Goal: Transaction & Acquisition: Purchase product/service

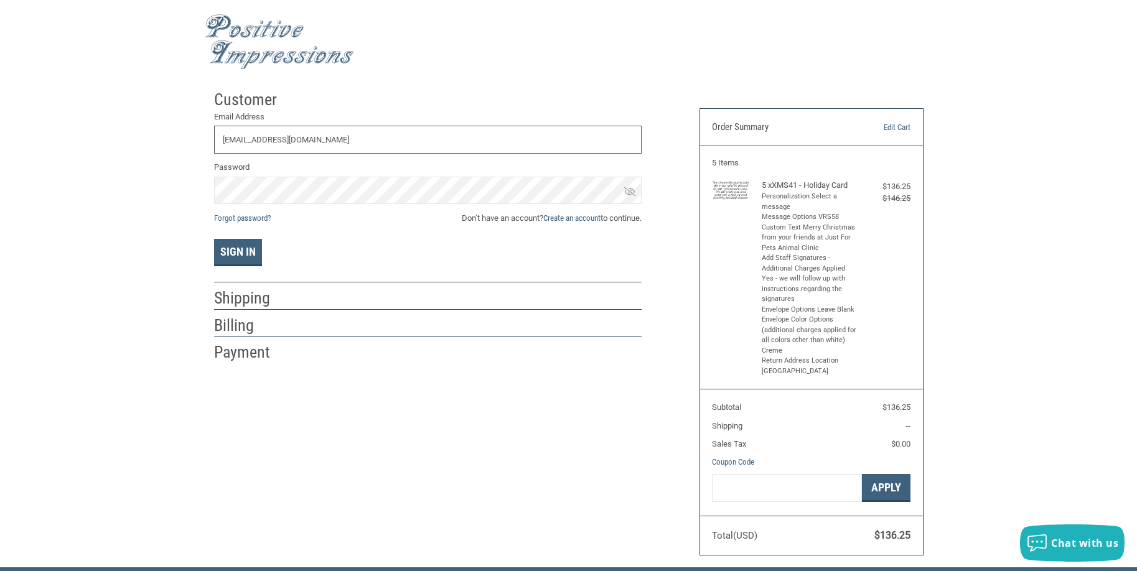
type input "DRJ@JUSTFORPETSVET.COM"
click at [629, 192] on icon at bounding box center [629, 191] width 11 height 11
click at [500, 264] on div "Sign In" at bounding box center [427, 252] width 427 height 27
click at [238, 254] on button "Sign In" at bounding box center [238, 252] width 48 height 27
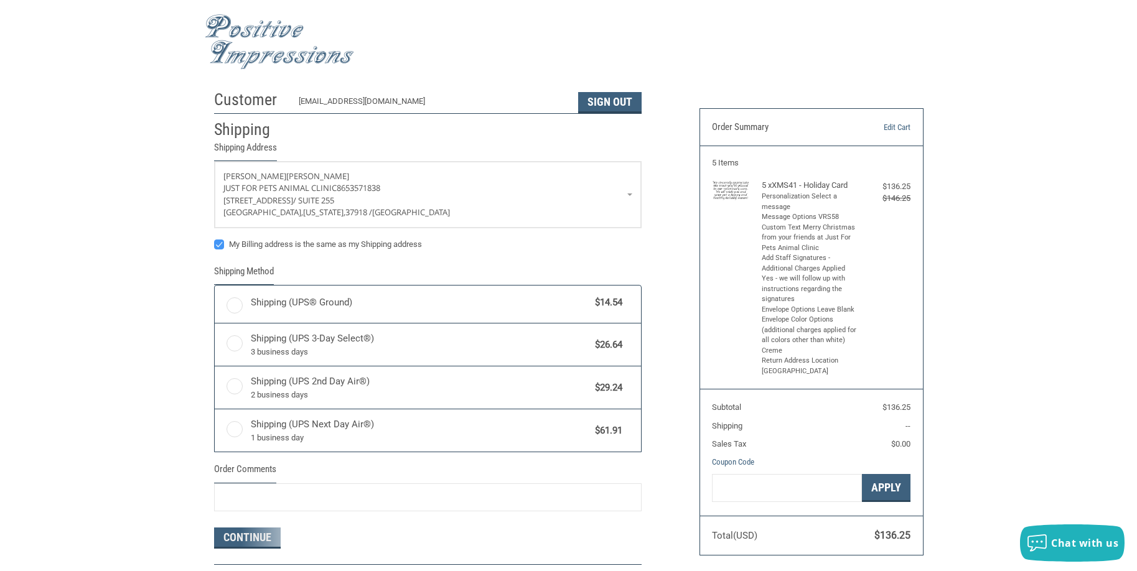
radio input "true"
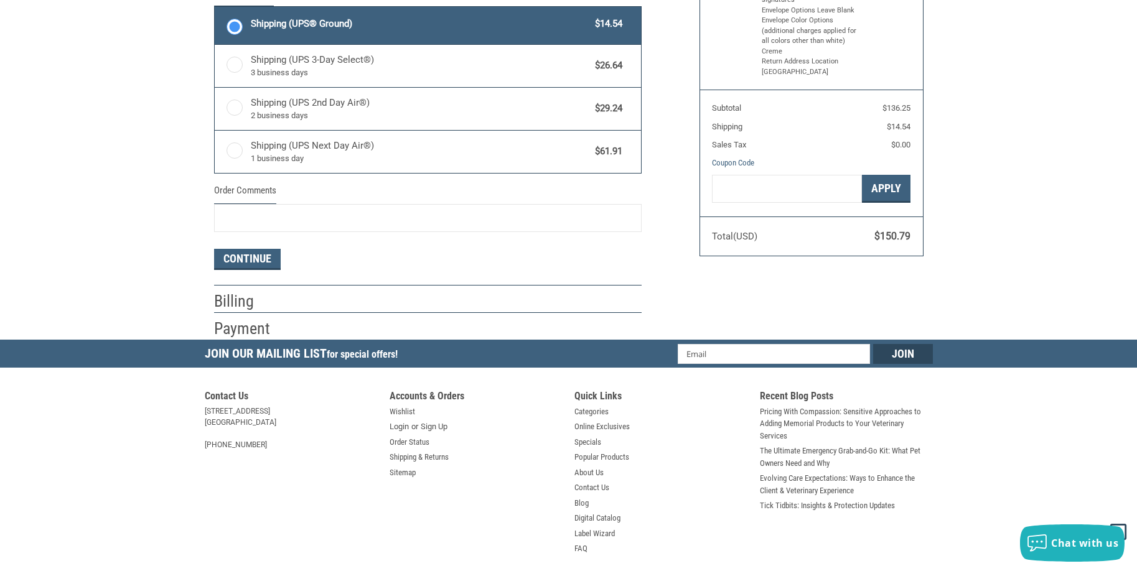
scroll to position [311, 0]
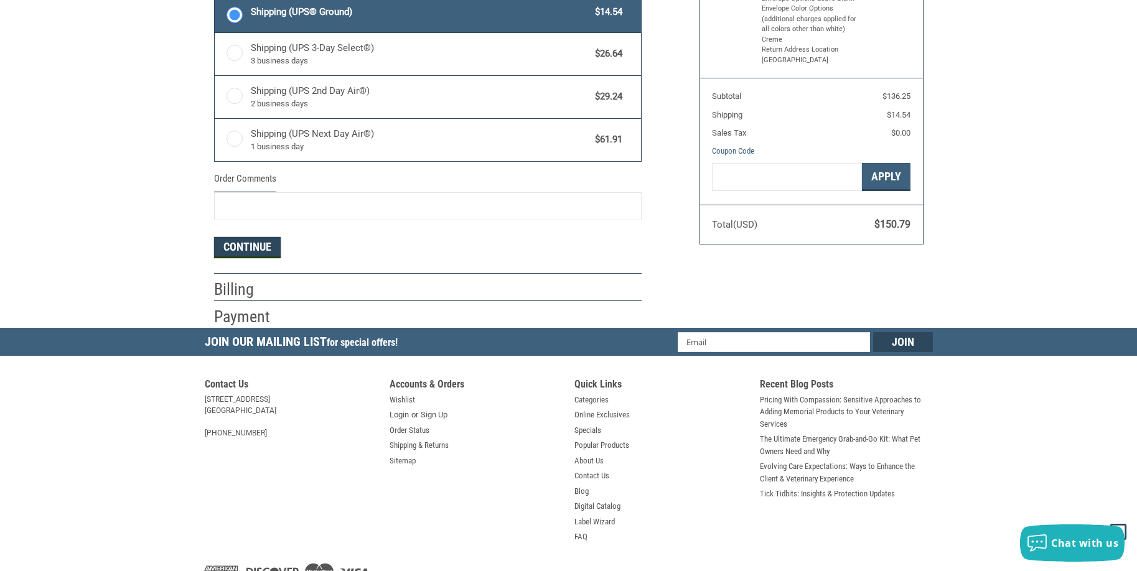
click at [244, 247] on button "Continue" at bounding box center [247, 247] width 67 height 21
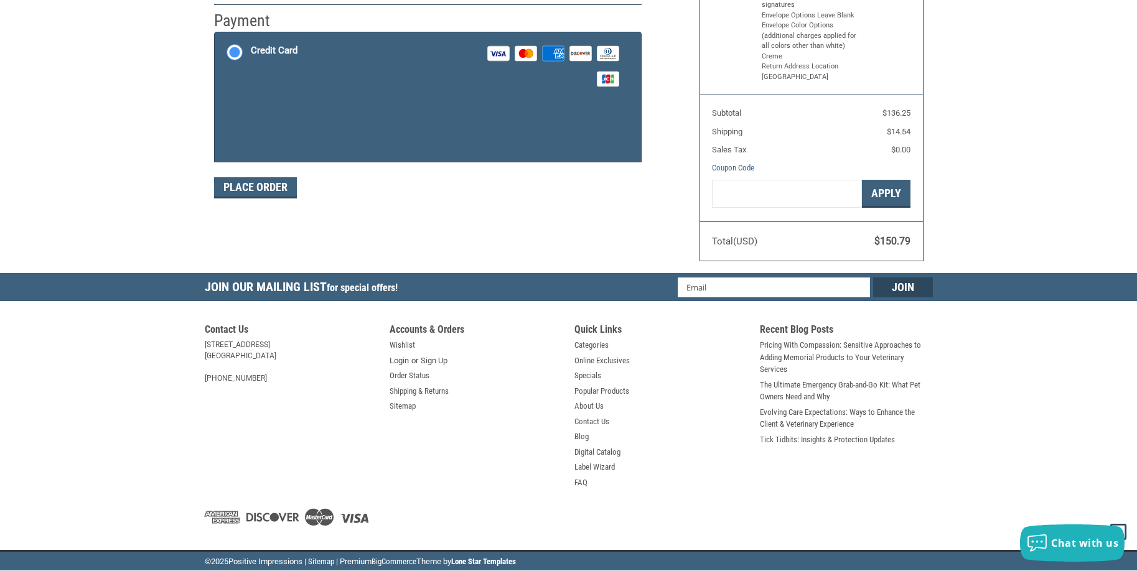
scroll to position [186, 0]
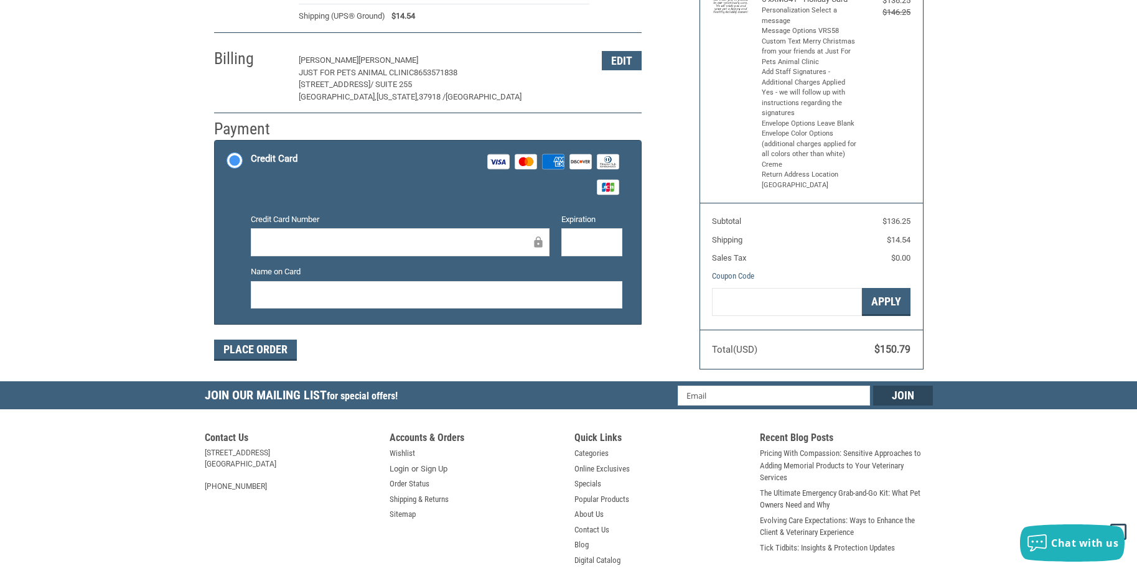
click at [569, 249] on div at bounding box center [591, 242] width 61 height 28
click at [569, 243] on div at bounding box center [591, 242] width 61 height 28
click at [281, 349] on button "Place Order" at bounding box center [255, 350] width 83 height 21
click at [272, 348] on button "Place Order" at bounding box center [255, 350] width 83 height 21
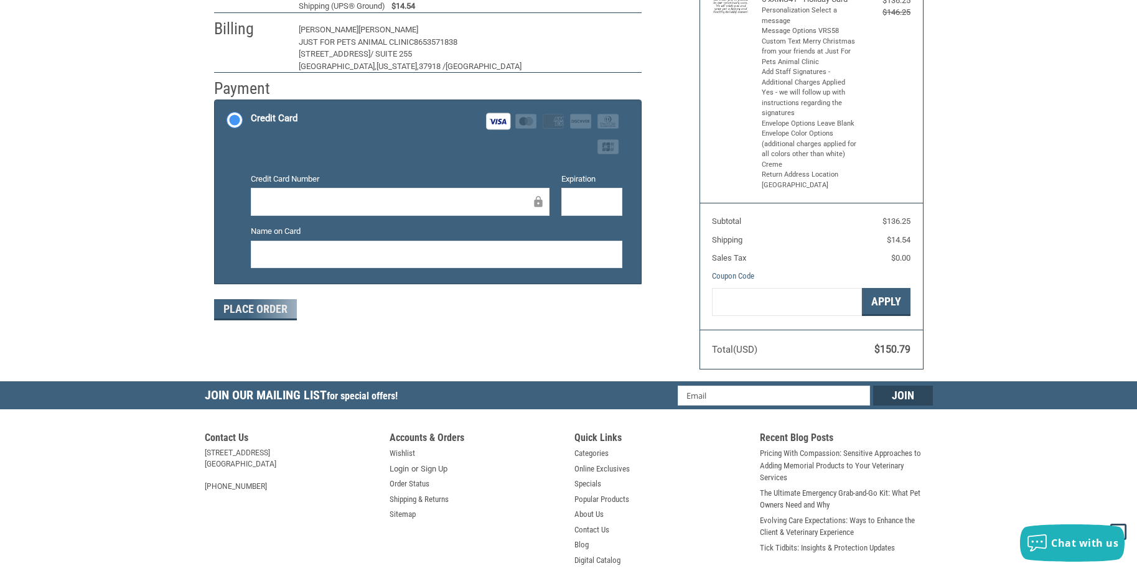
scroll to position [145, 0]
